Goal: Find specific page/section: Find specific page/section

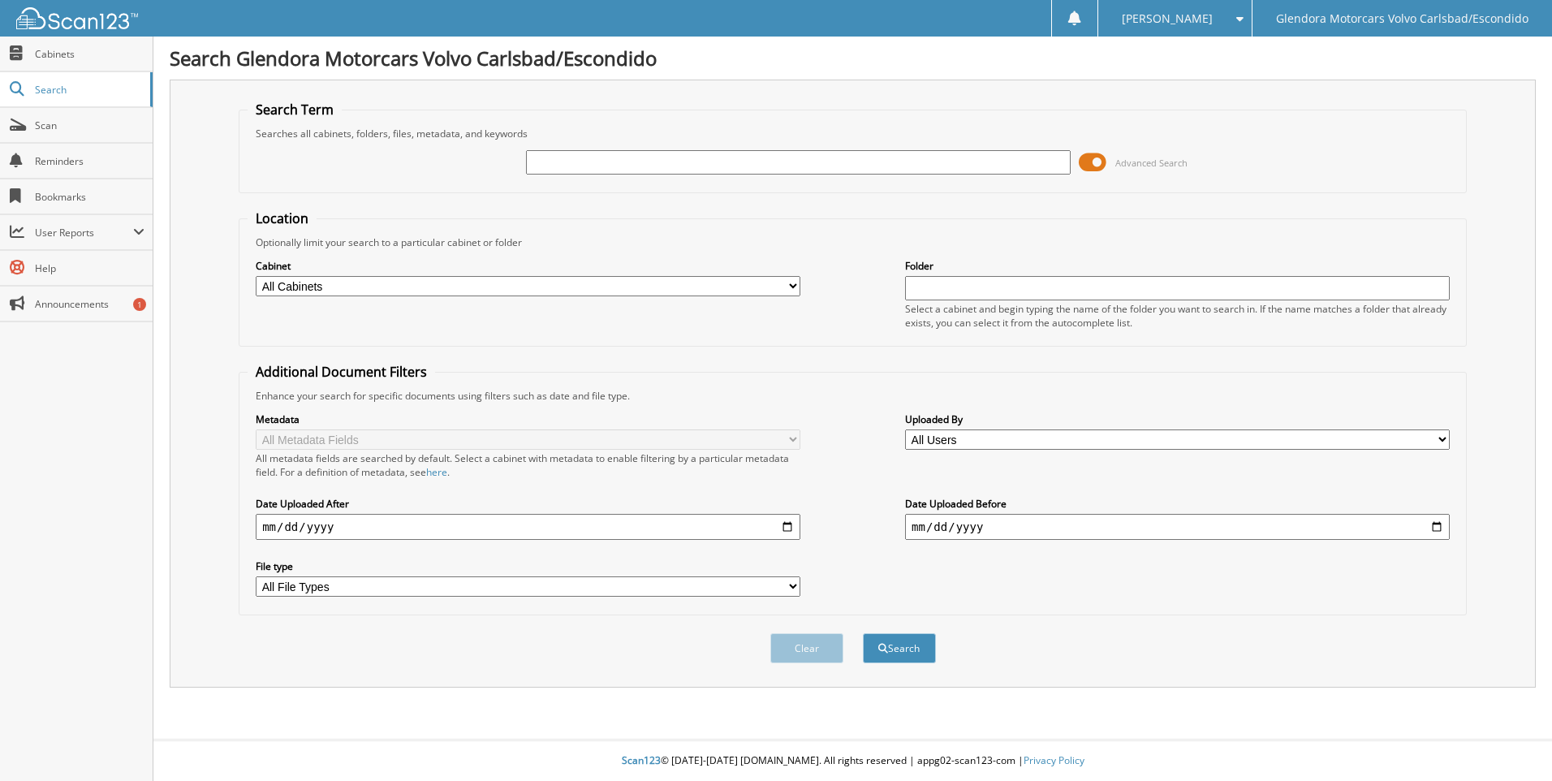
click at [1094, 155] on span at bounding box center [1093, 162] width 28 height 24
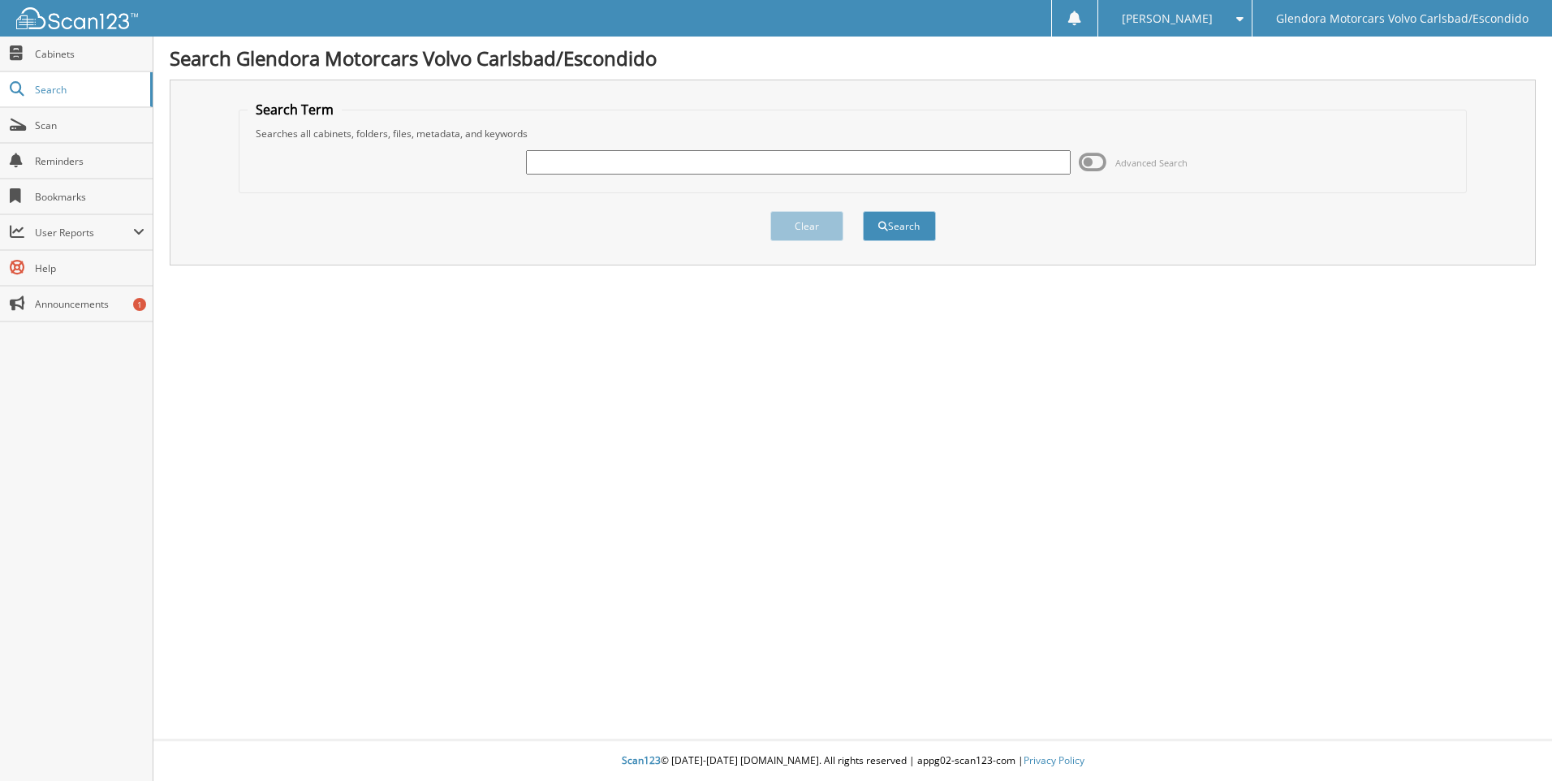
click at [967, 162] on input "text" at bounding box center [798, 162] width 545 height 24
type input "253901"
click at [863, 211] on button "Search" at bounding box center [899, 226] width 73 height 30
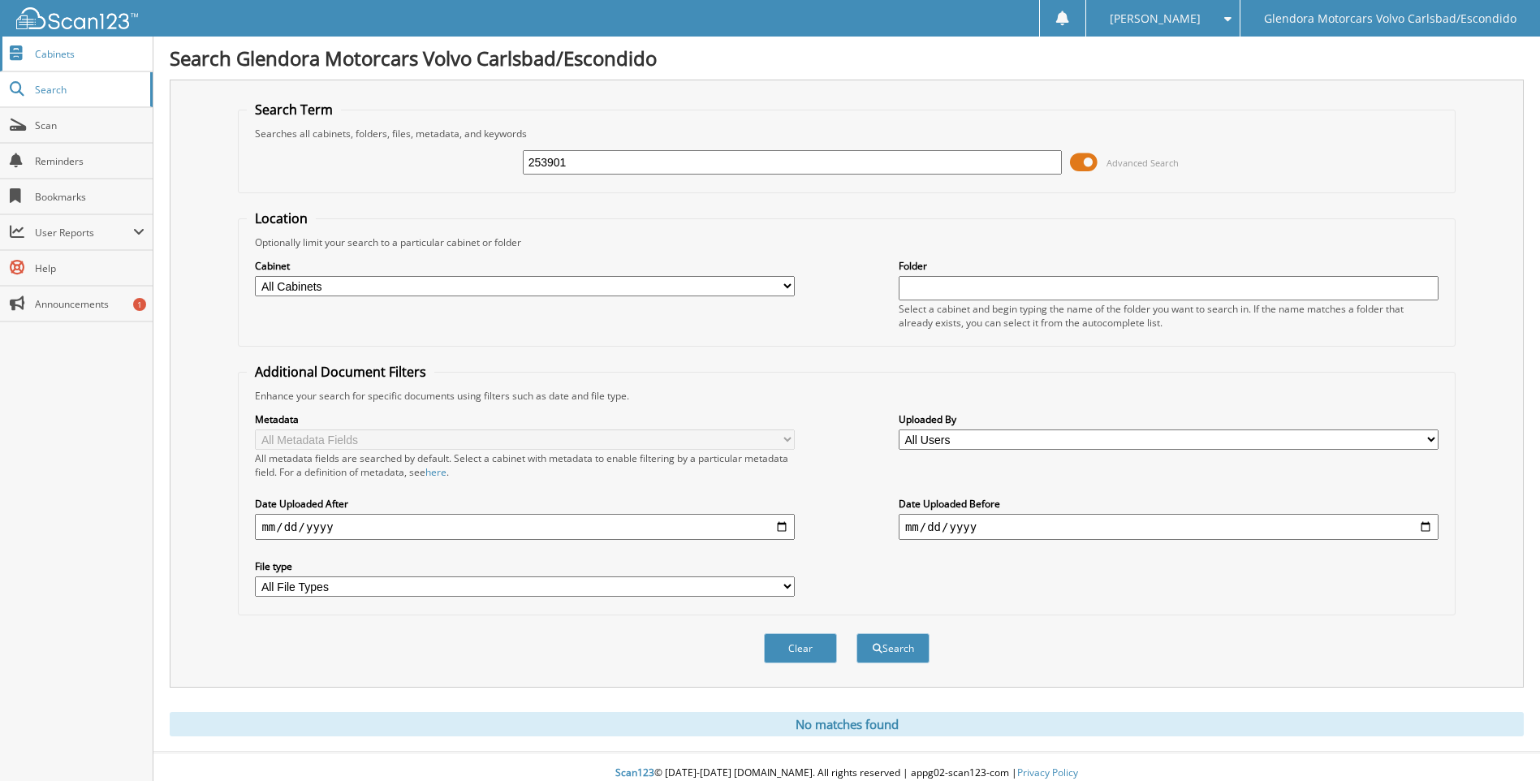
click at [45, 64] on link "Cabinets" at bounding box center [76, 54] width 153 height 35
